Goal: Task Accomplishment & Management: Manage account settings

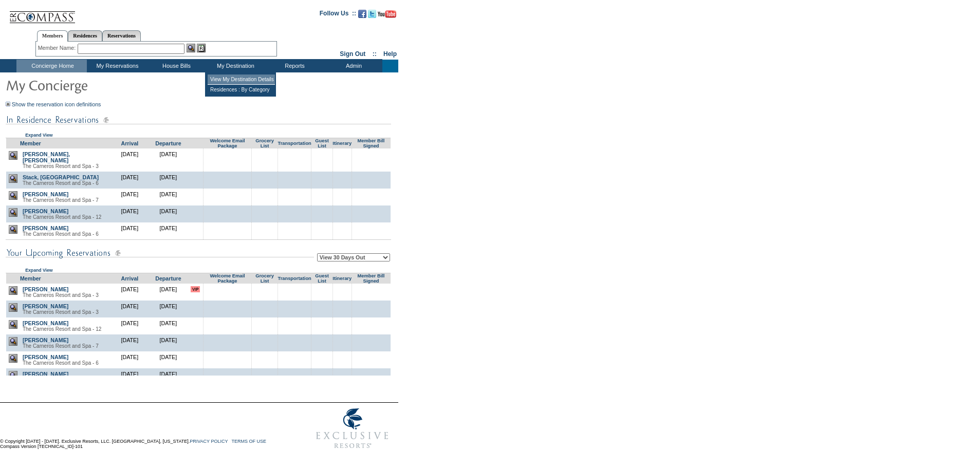
click at [225, 82] on td "View My Destination Details" at bounding box center [241, 80] width 67 height 10
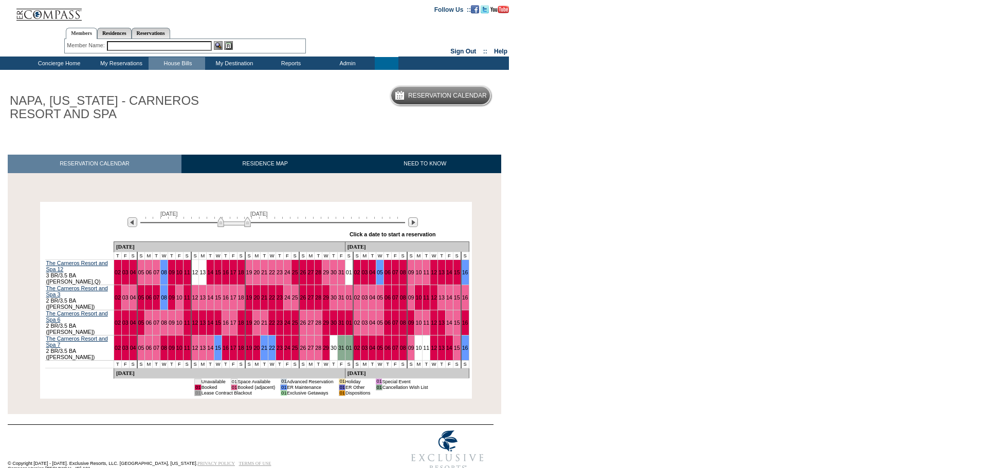
click at [221, 225] on img at bounding box center [233, 222] width 33 height 10
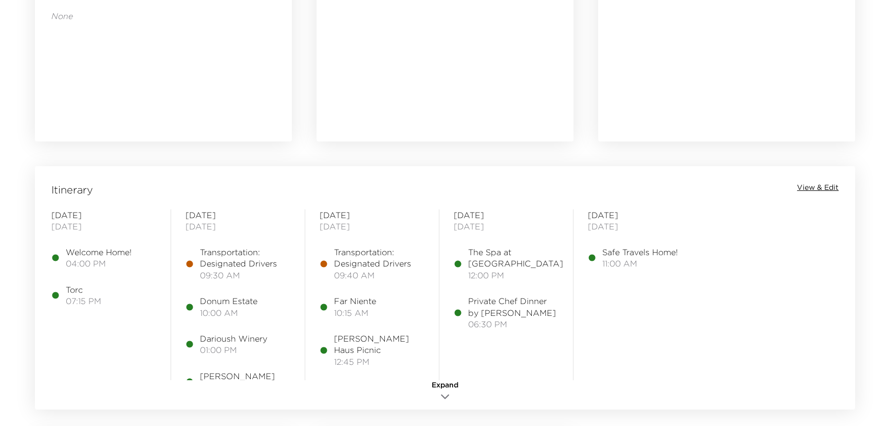
scroll to position [794, 0]
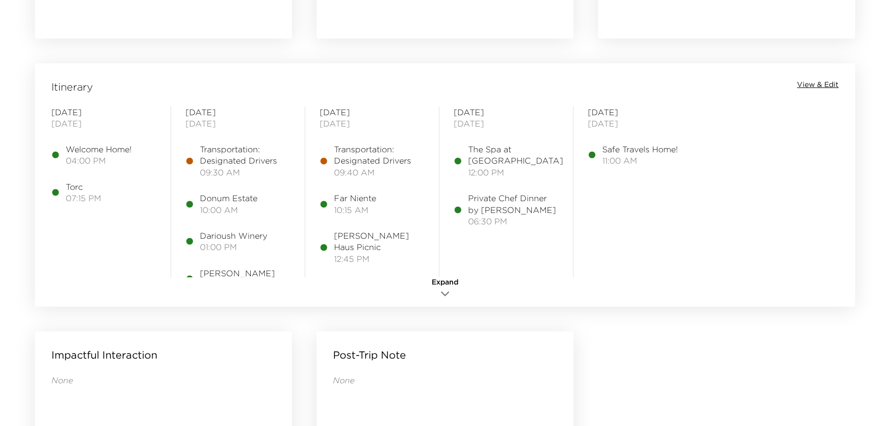
click at [813, 81] on span "View & Edit" at bounding box center [818, 85] width 42 height 10
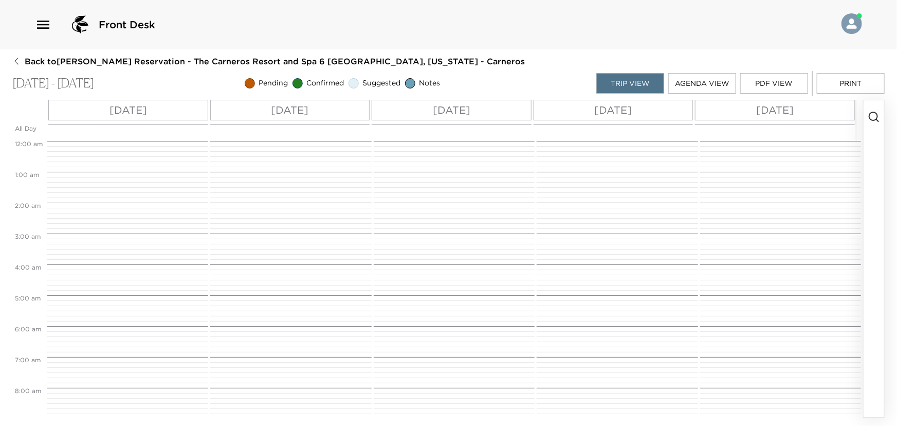
scroll to position [293, 0]
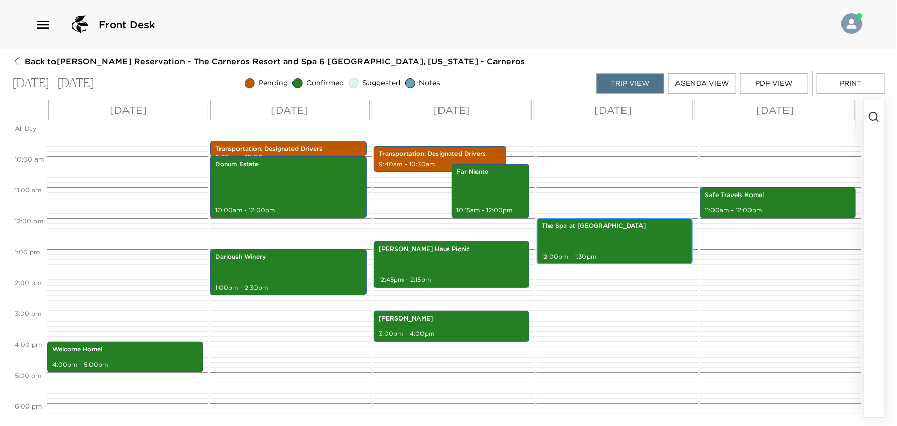
click at [609, 235] on div "The Spa at Carneros 12:00pm - 1:30pm" at bounding box center [615, 241] width 150 height 43
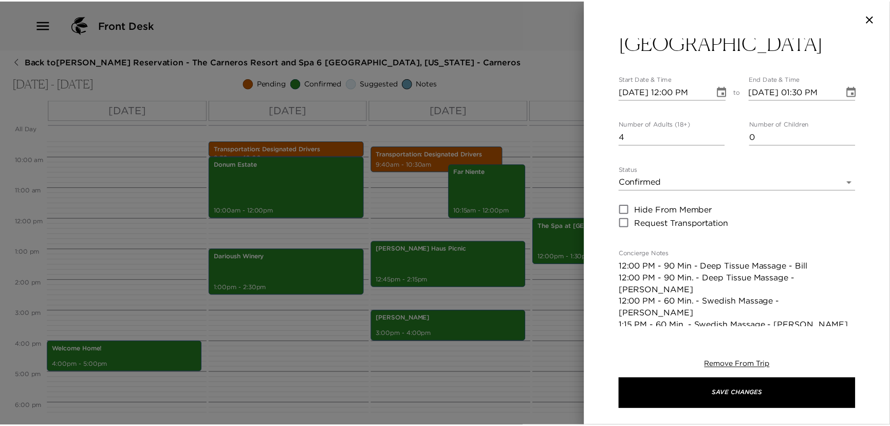
scroll to position [140, 0]
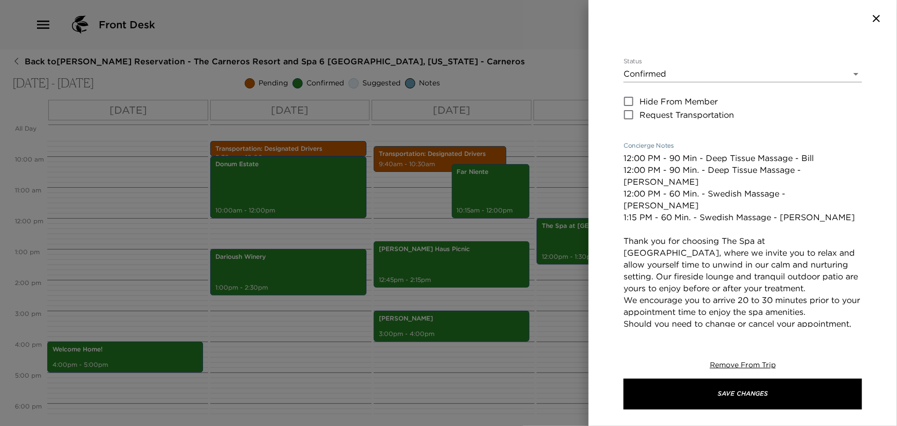
drag, startPoint x: 623, startPoint y: 155, endPoint x: 643, endPoint y: 154, distance: 20.1
click at [643, 154] on textarea "12:00 PM - 90 Min - Deep Tissue Massage - Bill 12:00 PM - 90 Min. - Deep Tissue…" at bounding box center [743, 252] width 239 height 201
click at [637, 154] on textarea "12:00 PM - 90 Min - Deep Tissue Massage - Bill 12:00 PM - 90 Min. - Deep Tissue…" at bounding box center [743, 252] width 239 height 201
drag, startPoint x: 633, startPoint y: 156, endPoint x: 646, endPoint y: 154, distance: 12.4
click at [646, 154] on textarea "12:00 PM - 90 Min - Deep Tissue Massage - Bill 12:00 PM - 90 Min. - Deep Tissue…" at bounding box center [743, 252] width 239 height 201
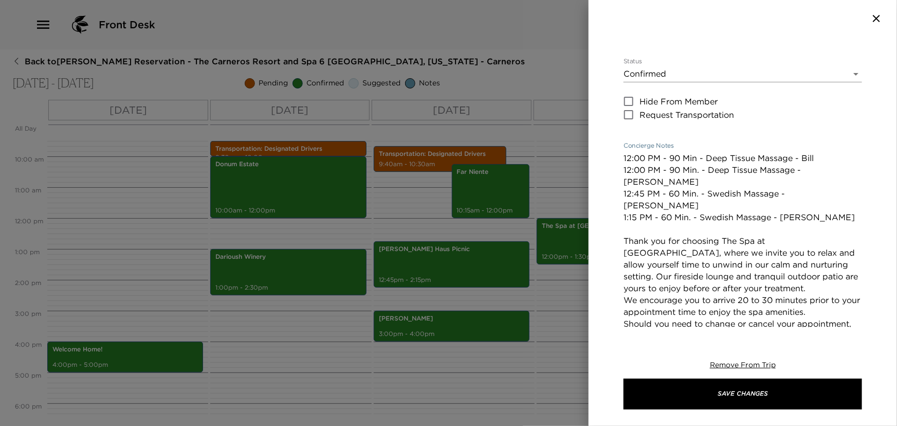
drag, startPoint x: 629, startPoint y: 166, endPoint x: 636, endPoint y: 165, distance: 6.9
click at [636, 165] on textarea "12:00 PM - 90 Min - Deep Tissue Massage - Bill 12:00 PM - 90 Min. - Deep Tissue…" at bounding box center [743, 252] width 239 height 201
type textarea "12:00 PM - 90 Min - Deep Tissue Massage - Bill 12:00 PM - 90 Min. - Deep Tissue…"
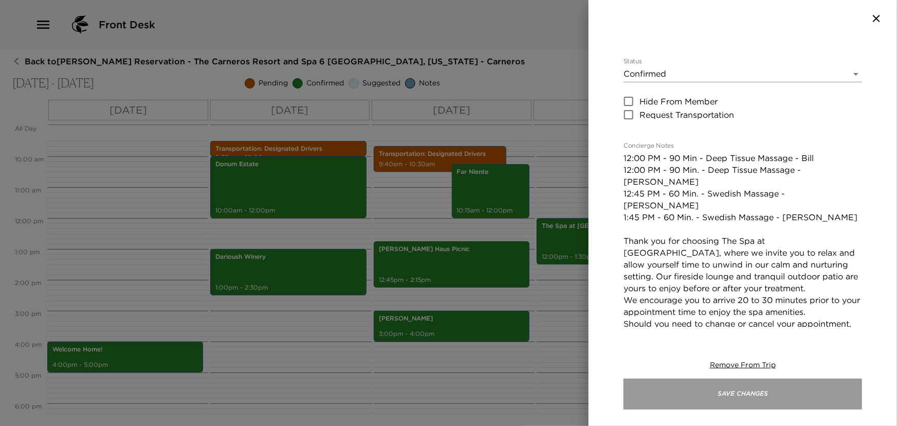
click at [715, 385] on button "Save Changes" at bounding box center [743, 393] width 239 height 31
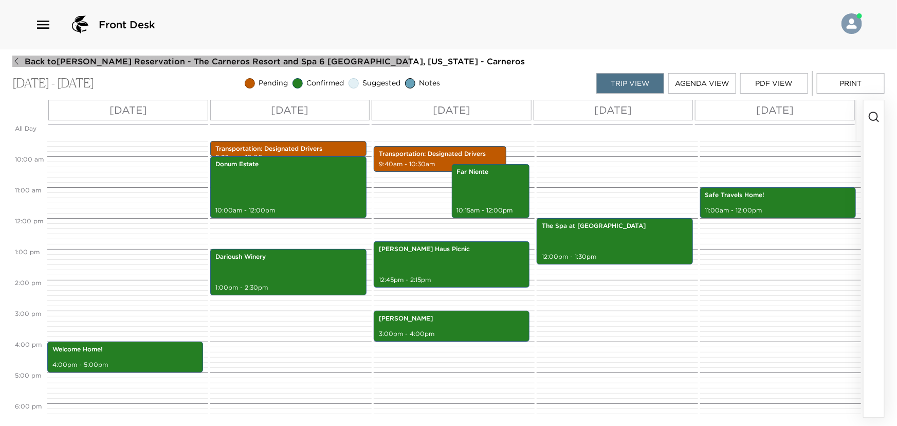
click at [16, 58] on icon "button" at bounding box center [16, 61] width 8 height 8
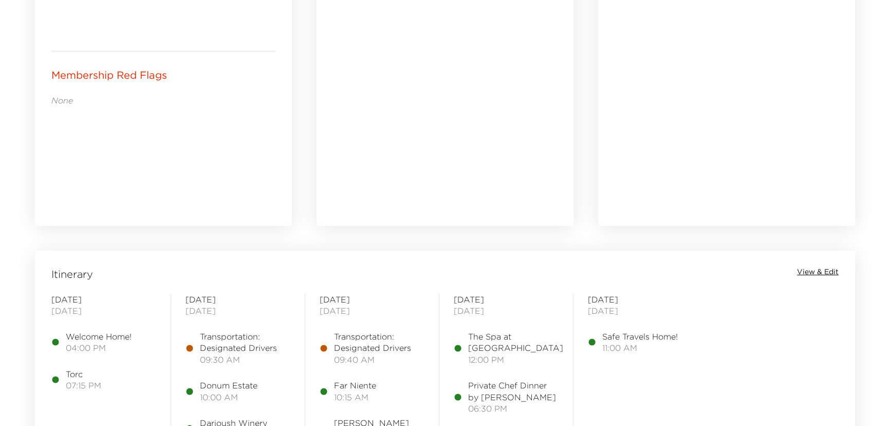
scroll to position [841, 0]
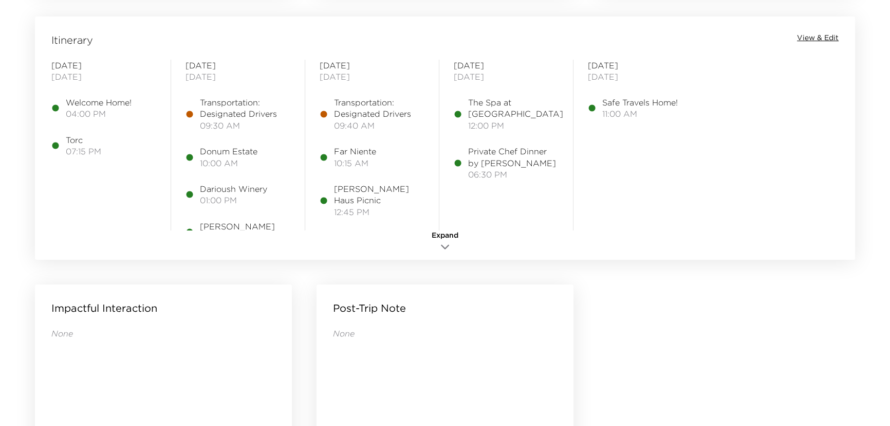
click at [444, 241] on icon "button" at bounding box center [445, 247] width 12 height 12
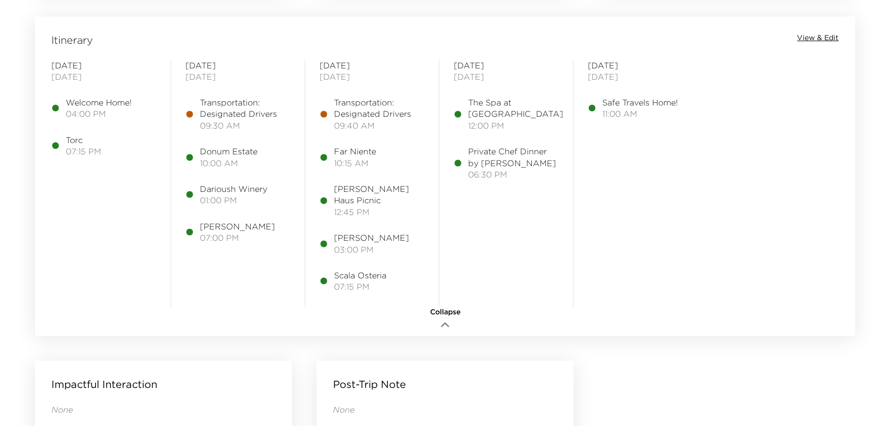
click at [803, 35] on span "View & Edit" at bounding box center [818, 38] width 42 height 10
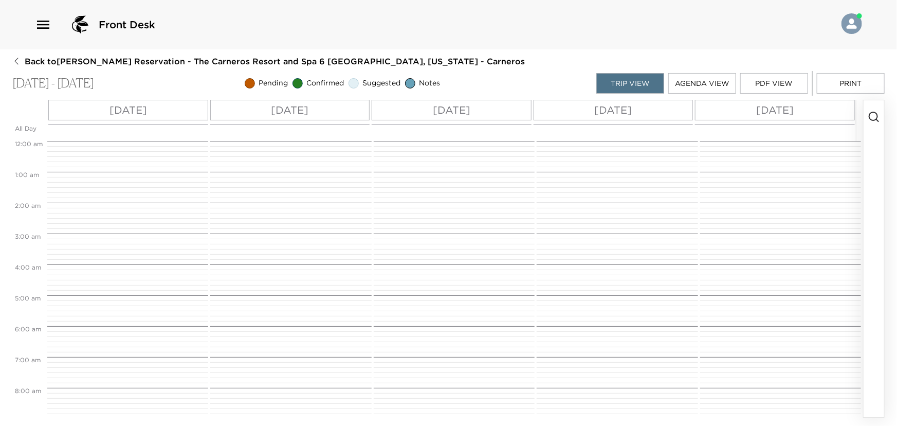
scroll to position [293, 0]
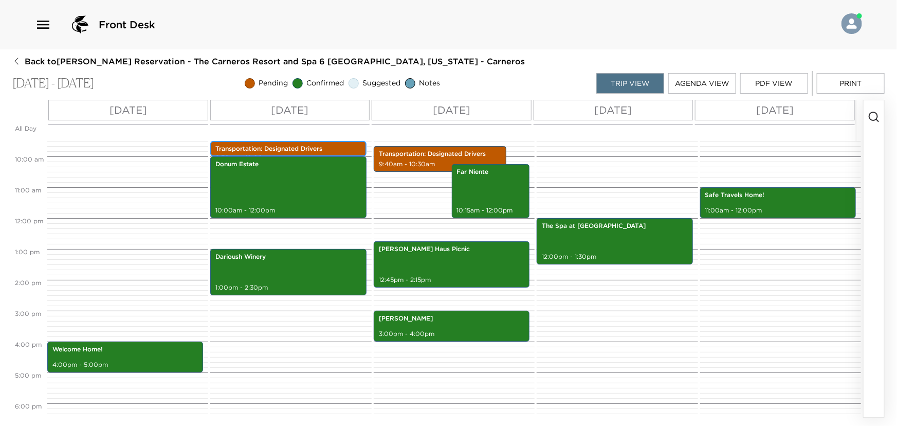
click at [276, 145] on p "Transportation: Designated Drivers" at bounding box center [287, 148] width 145 height 9
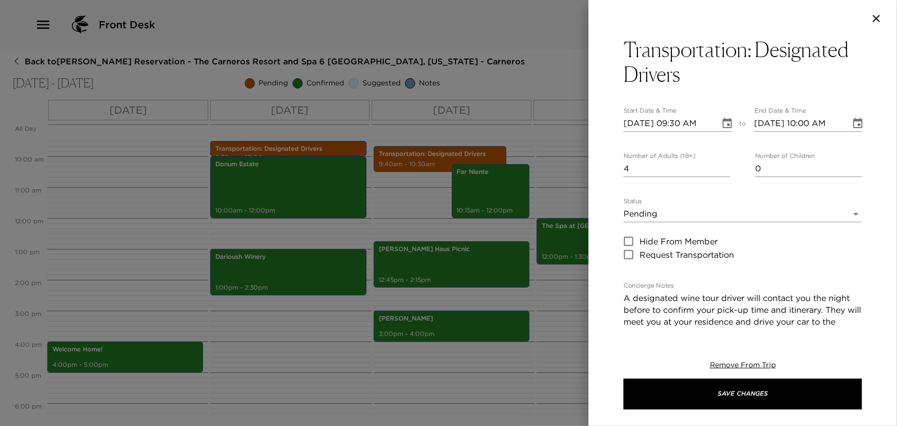
click at [725, 117] on icon "Choose date, selected date is Oct 23, 2025" at bounding box center [727, 123] width 12 height 12
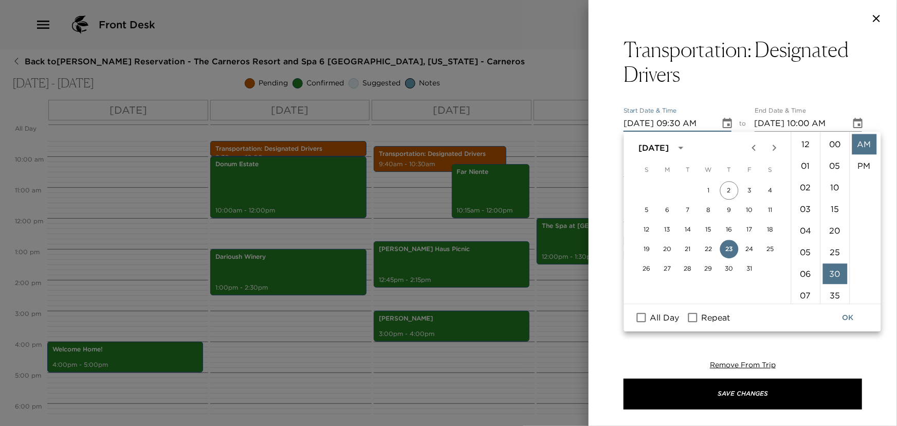
scroll to position [129, 0]
click at [835, 184] on li "40" at bounding box center [835, 187] width 25 height 21
type input "10/23/2025 09:40 AM"
click at [864, 144] on li "AM" at bounding box center [864, 144] width 25 height 21
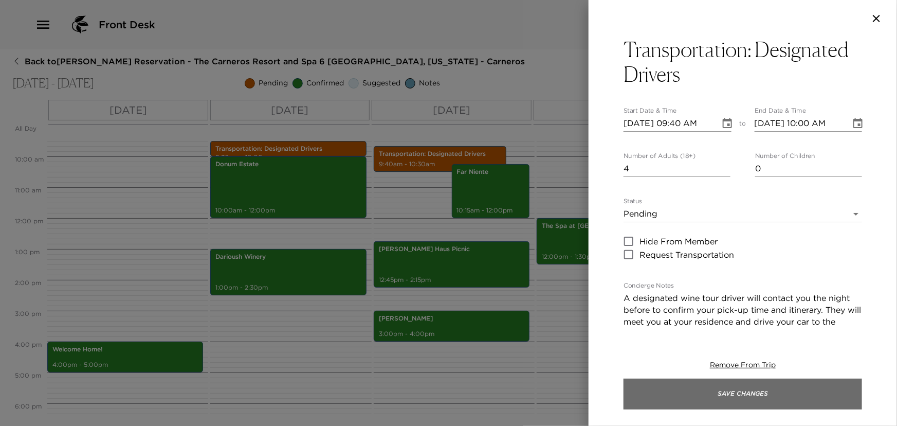
click at [715, 385] on button "Save Changes" at bounding box center [743, 393] width 239 height 31
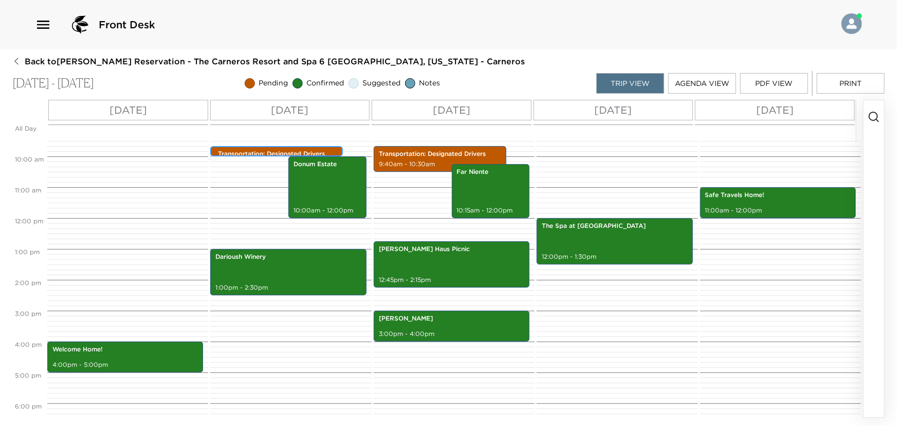
click at [245, 150] on p "Transportation: Designated Drivers" at bounding box center [279, 154] width 122 height 9
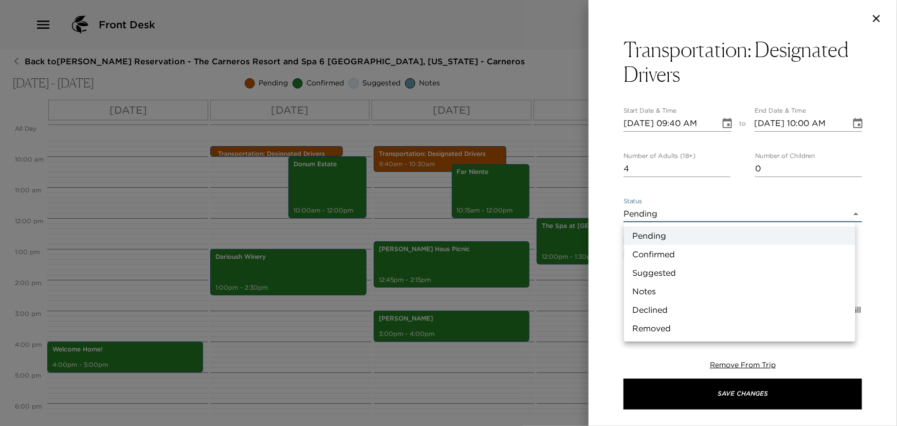
click at [660, 210] on body "Front Desk Back to Bill Jackson Reservation - The Carneros Resort and Spa 6 Nap…" at bounding box center [448, 213] width 897 height 426
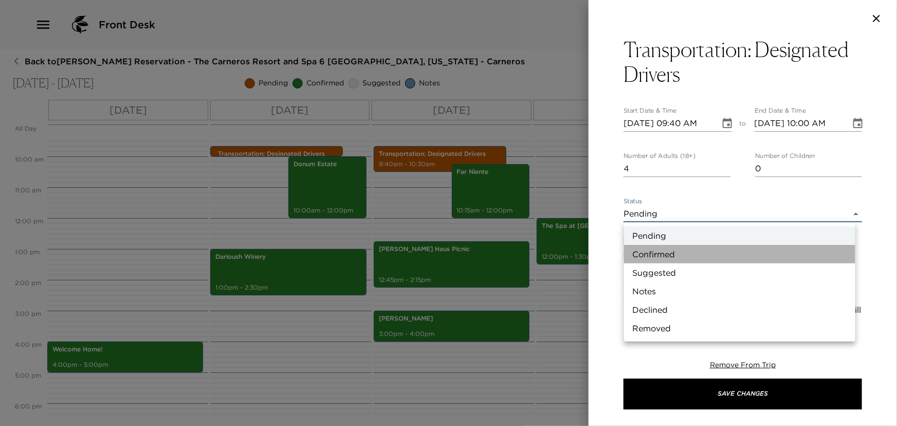
click at [646, 253] on li "Confirmed" at bounding box center [739, 254] width 231 height 19
type input "Confirmed"
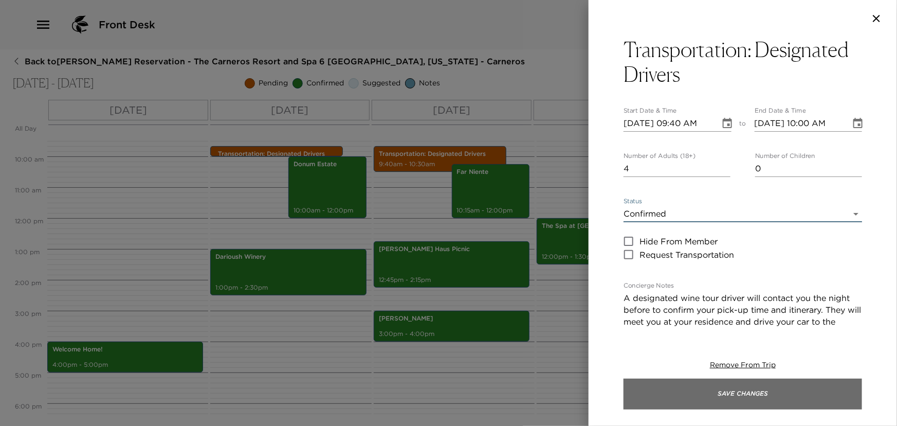
click at [704, 403] on button "Save Changes" at bounding box center [743, 393] width 239 height 31
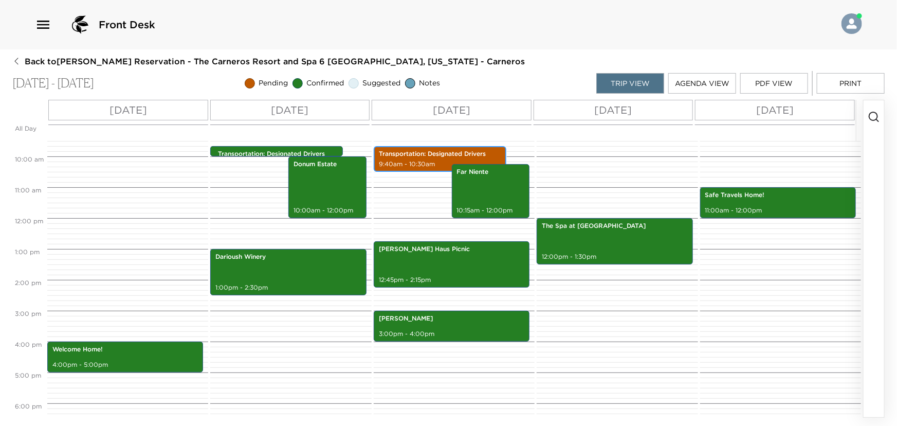
click at [413, 156] on p "Transportation: Designated Drivers" at bounding box center [440, 154] width 122 height 9
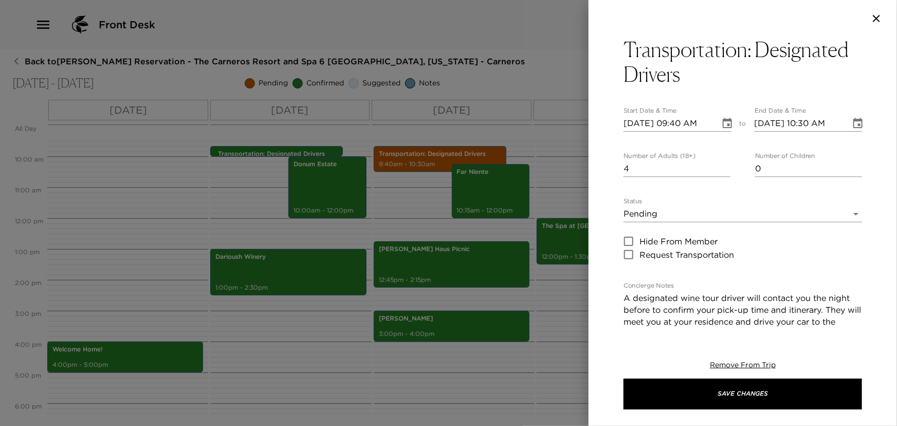
click at [638, 210] on body "Front Desk Back to Bill Jackson Reservation - The Carneros Resort and Spa 6 Nap…" at bounding box center [448, 213] width 897 height 426
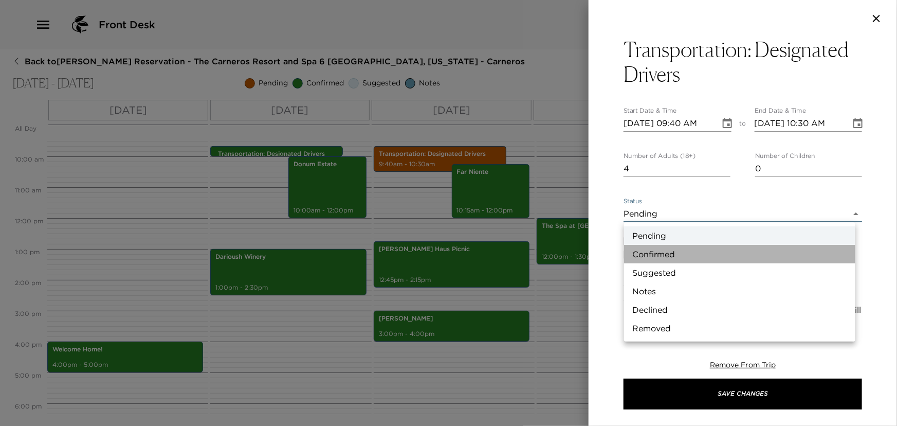
click at [646, 251] on li "Confirmed" at bounding box center [739, 254] width 231 height 19
type input "Confirmed"
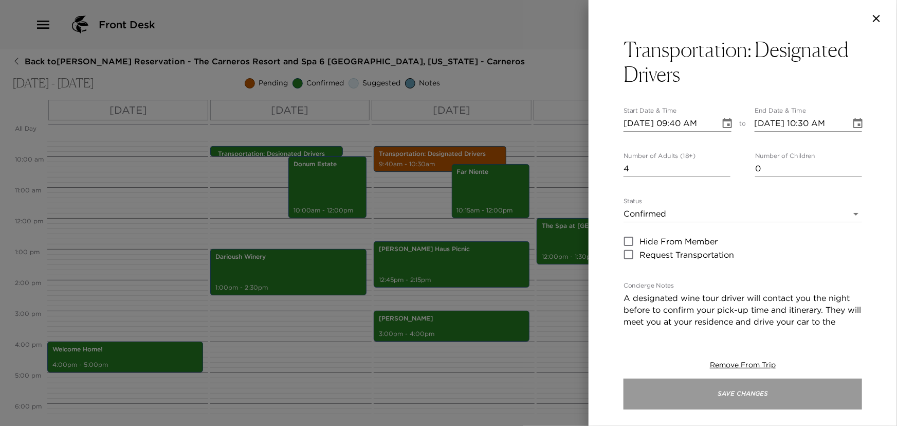
click at [673, 388] on button "Save Changes" at bounding box center [743, 393] width 239 height 31
